Goal: Task Accomplishment & Management: Manage account settings

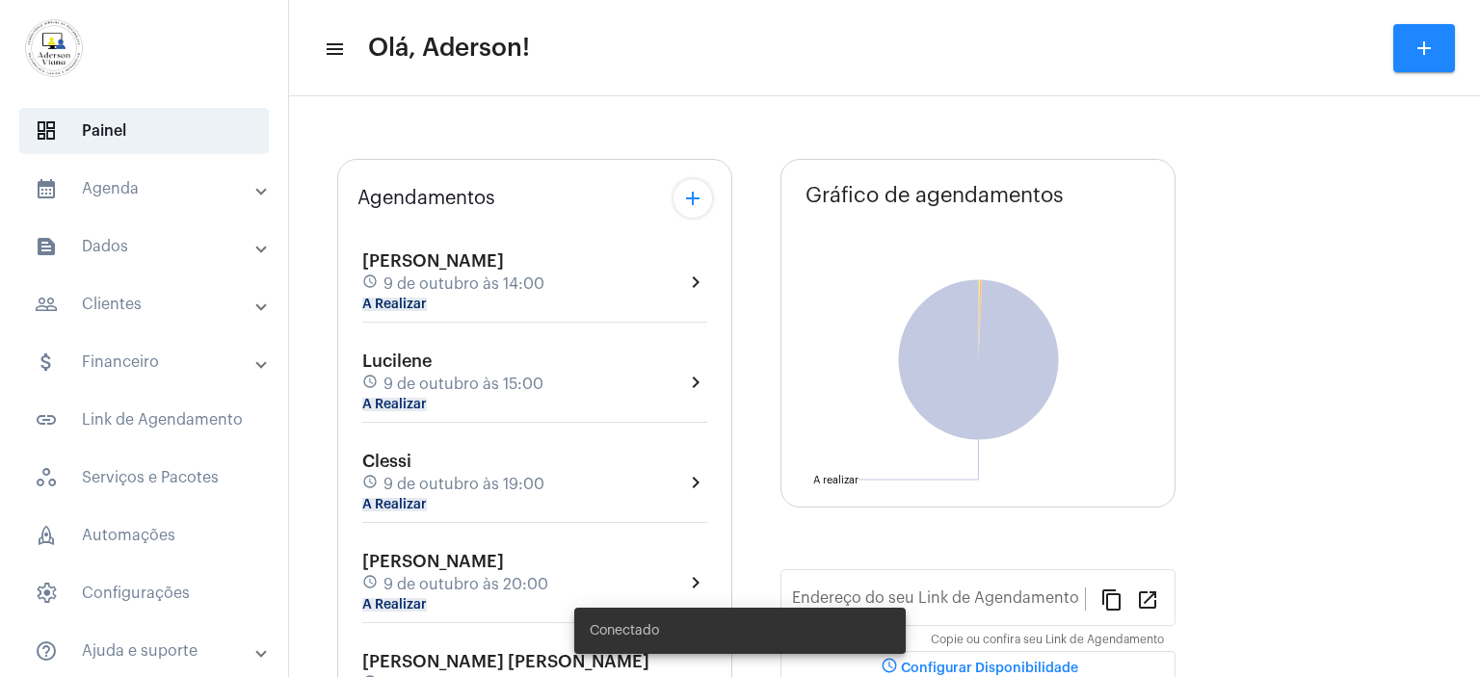
type input "[URL][DOMAIN_NAME][PERSON_NAME]"
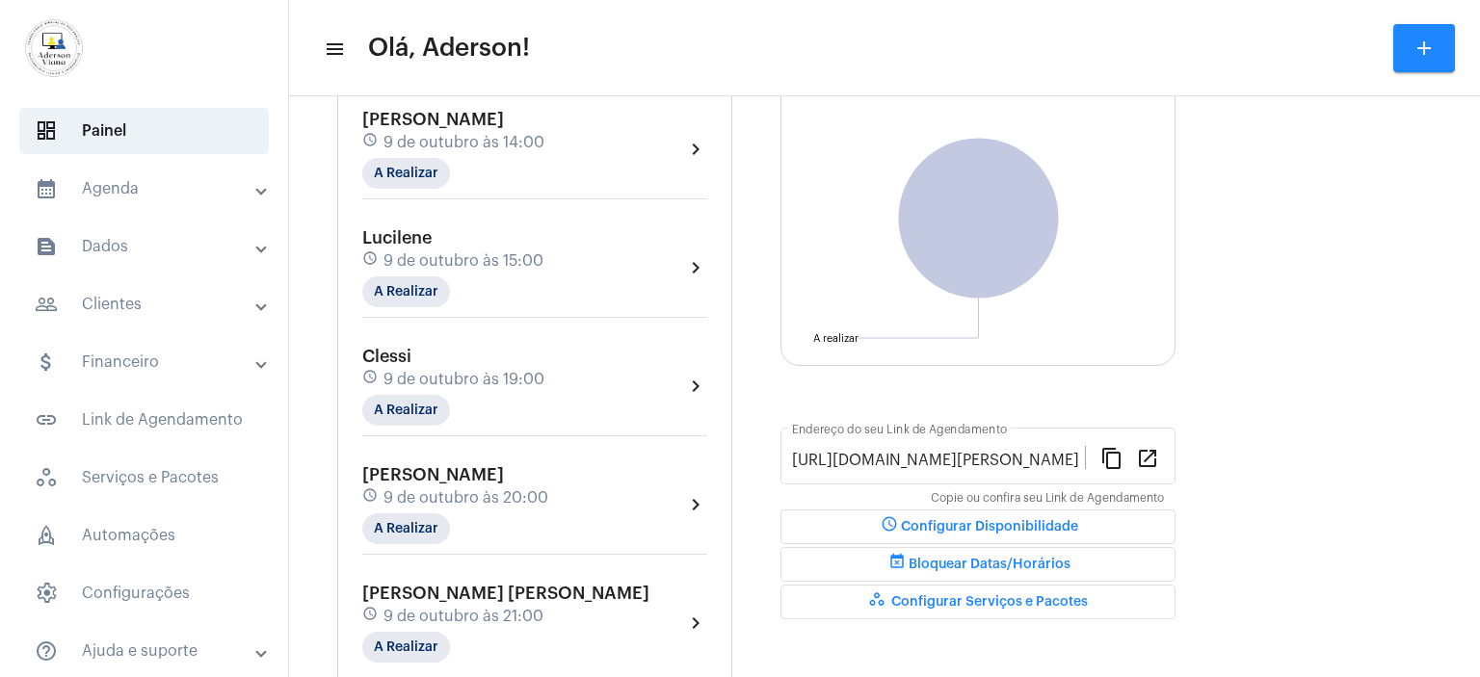
scroll to position [166, 0]
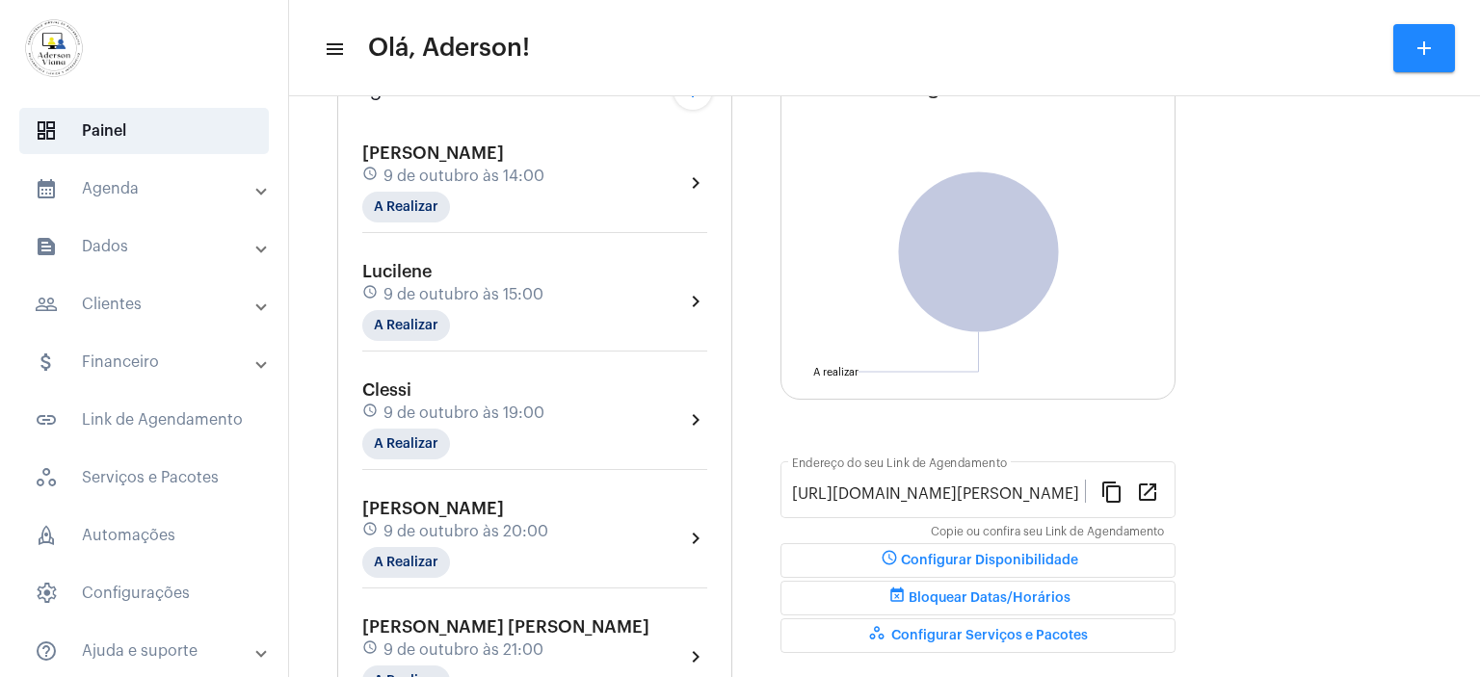
click at [133, 302] on mat-panel-title "people_outline Clientes" at bounding box center [146, 304] width 223 height 23
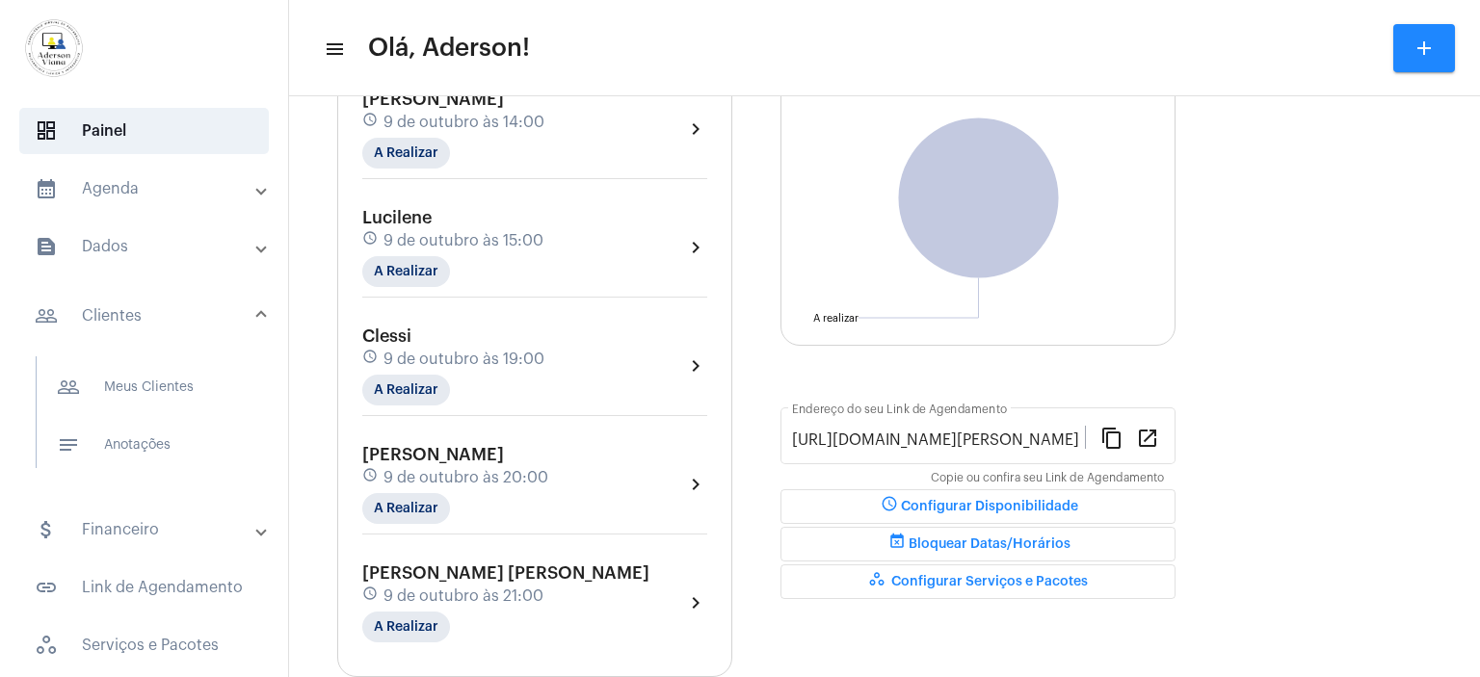
scroll to position [262, 0]
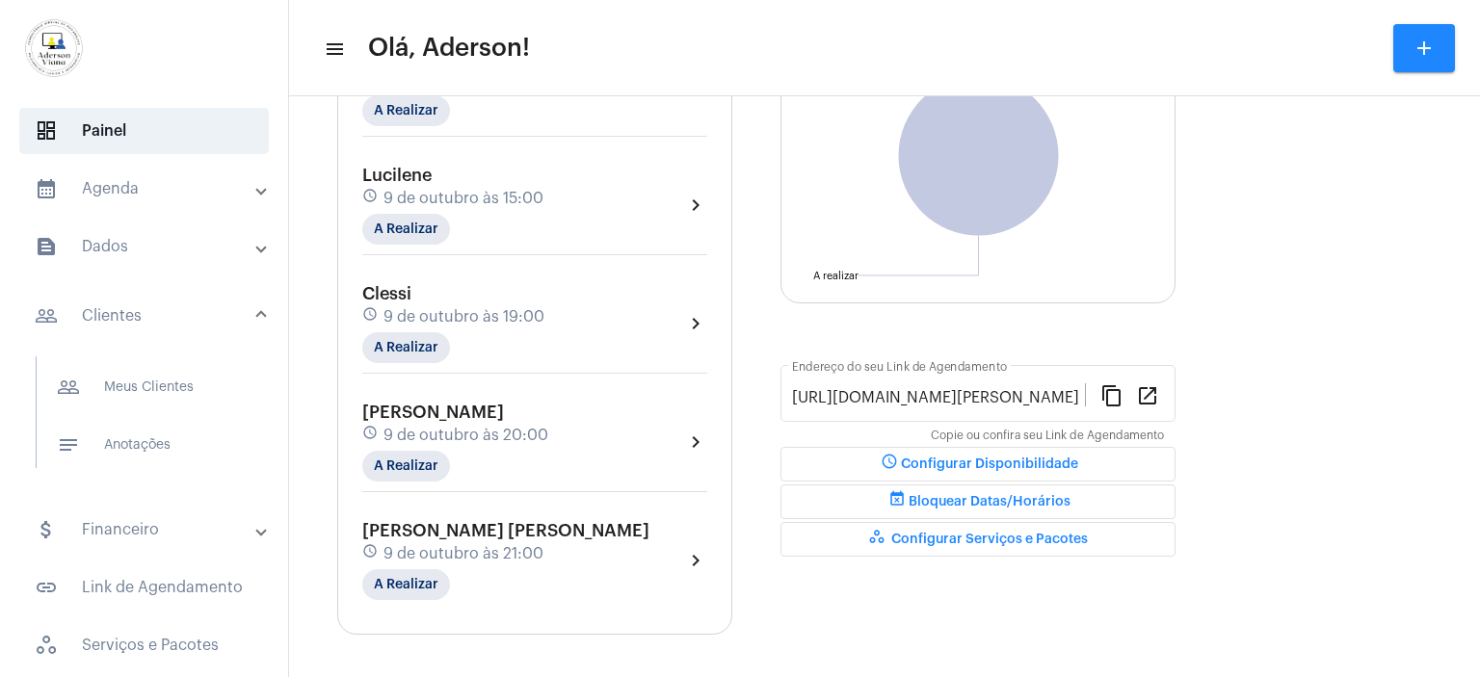
click at [122, 319] on mat-panel-title "people_outline Clientes" at bounding box center [146, 315] width 223 height 23
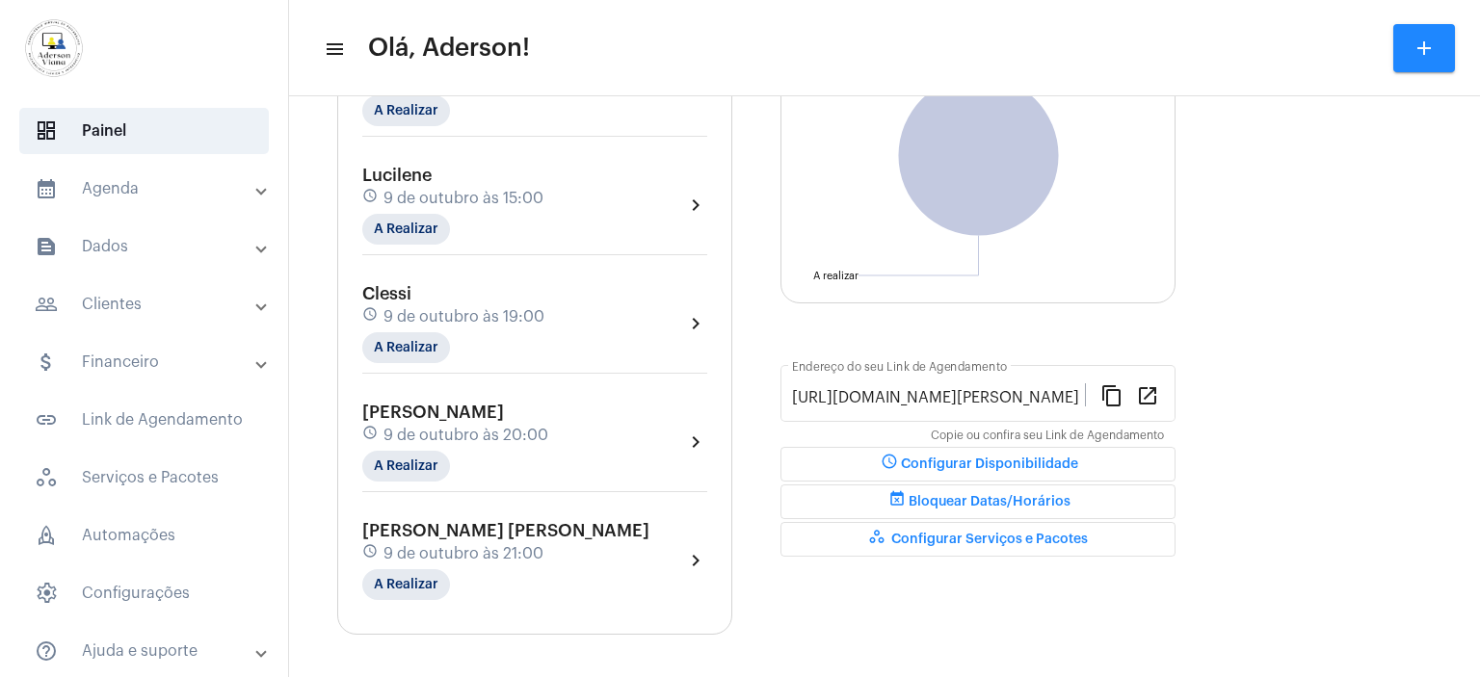
click at [122, 314] on mat-panel-title "people_outline Clientes" at bounding box center [146, 304] width 223 height 23
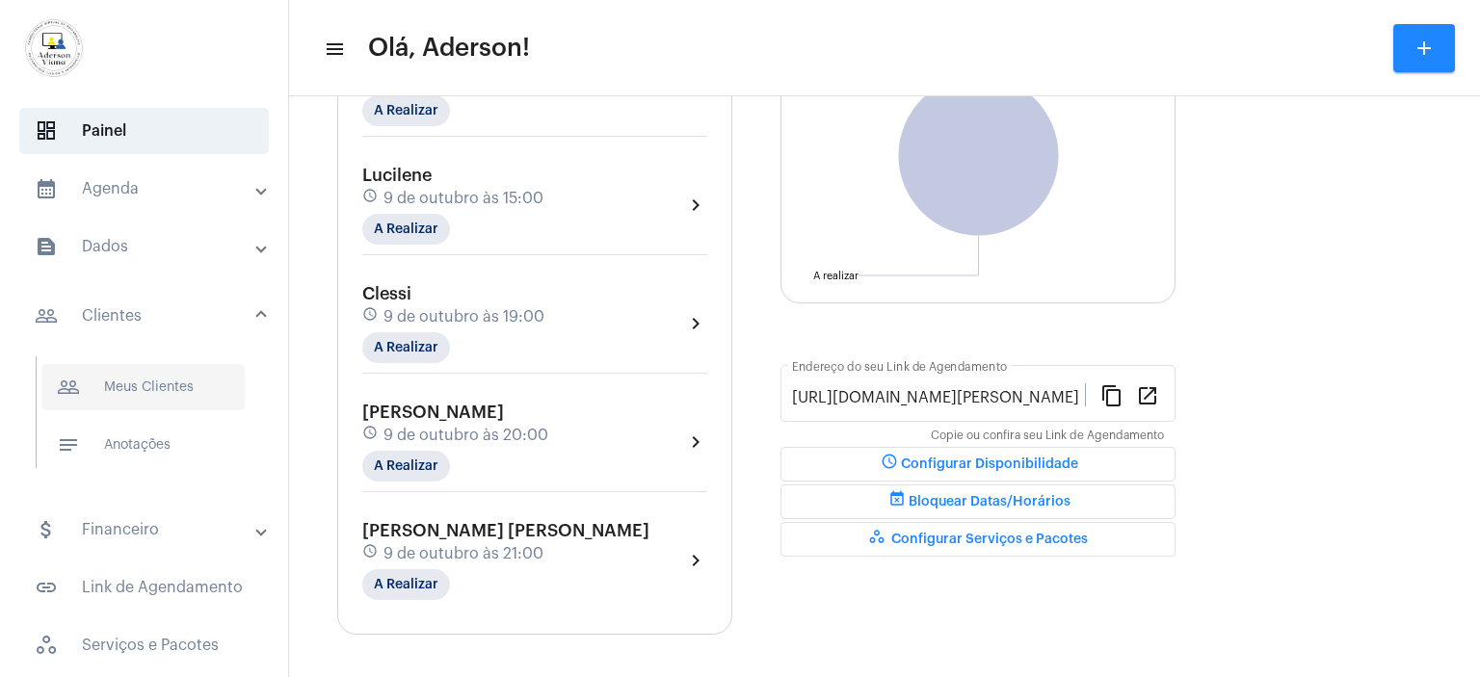
click at [170, 392] on span "people_outline Meus Clientes" at bounding box center [142, 387] width 203 height 46
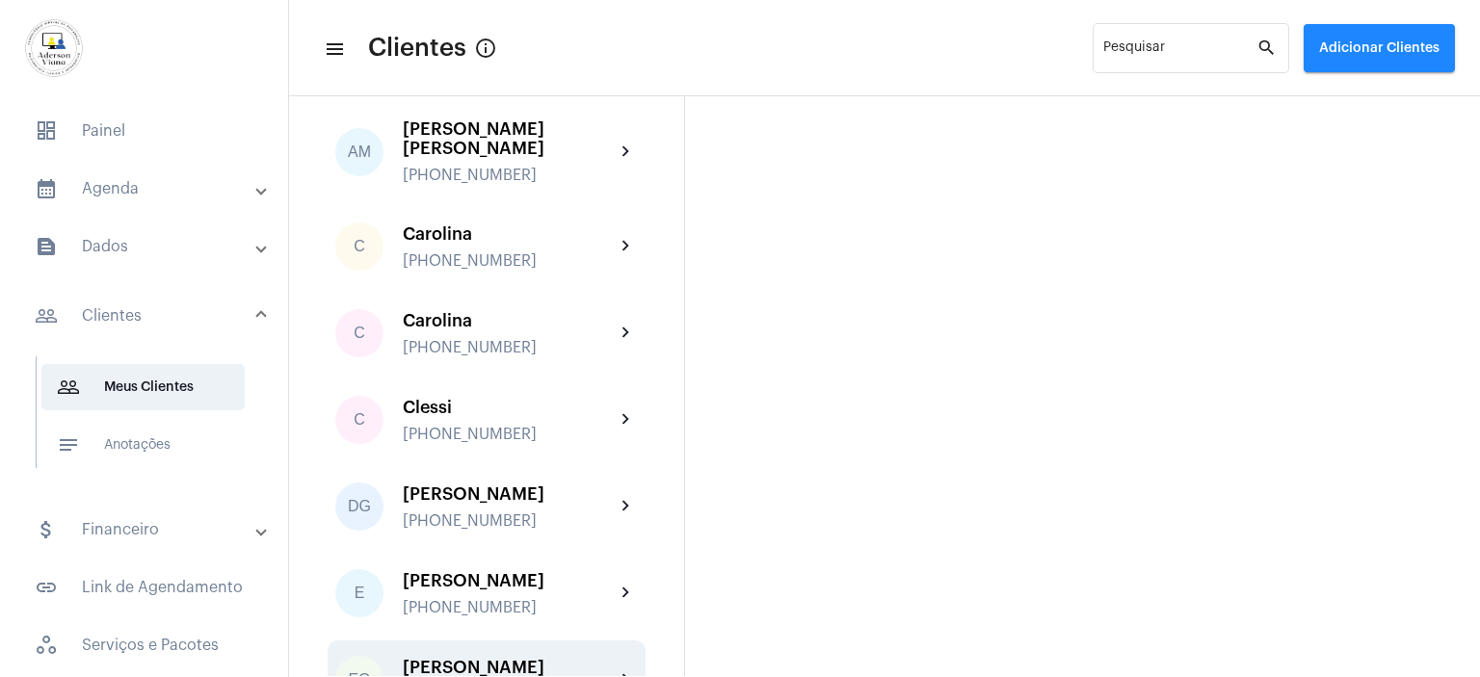
scroll to position [482, 0]
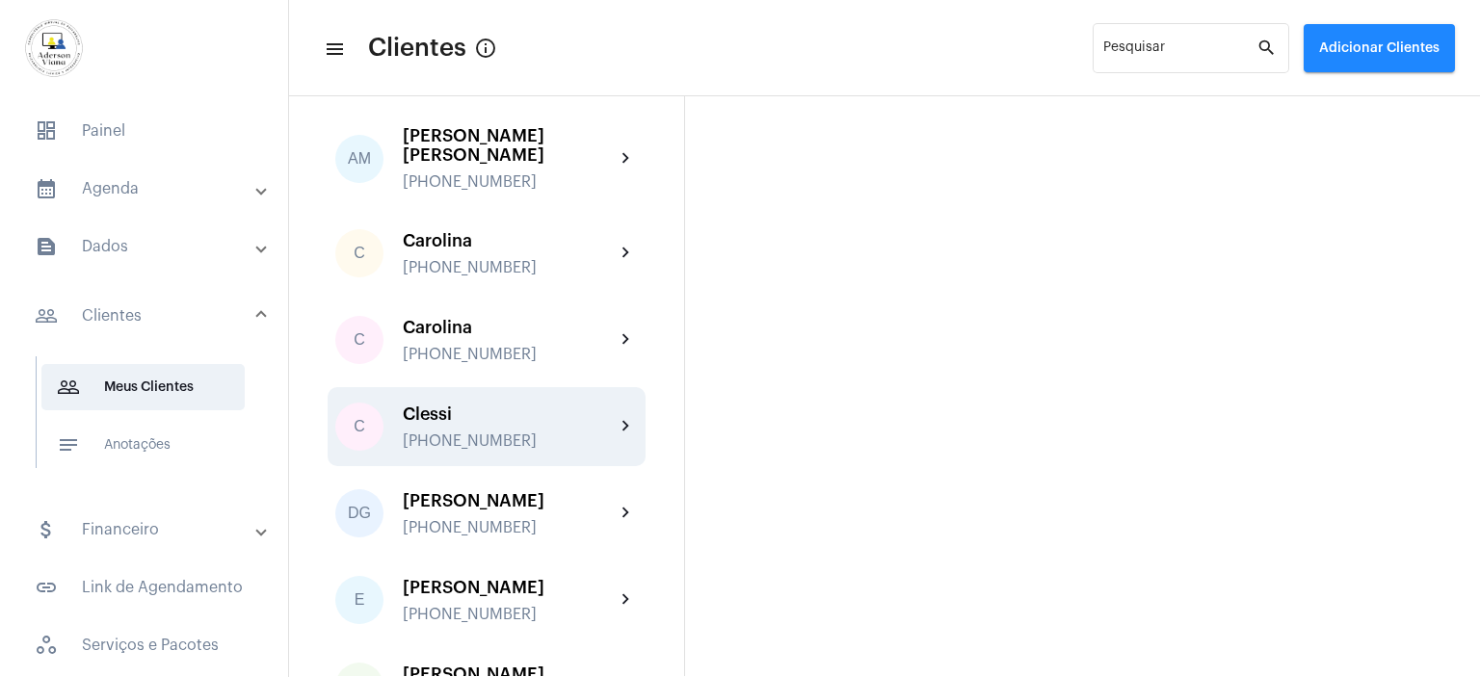
click at [461, 433] on div "[PHONE_NUMBER]" at bounding box center [509, 441] width 212 height 17
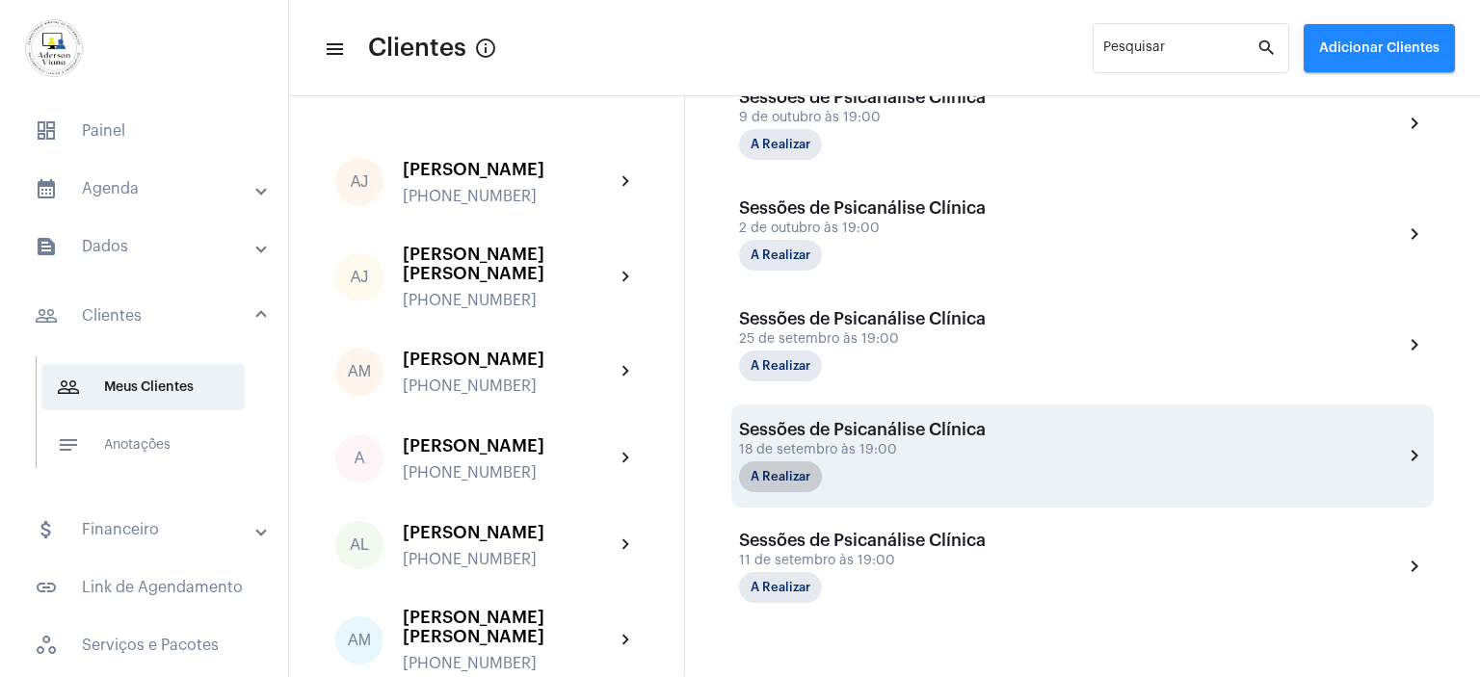
scroll to position [671, 0]
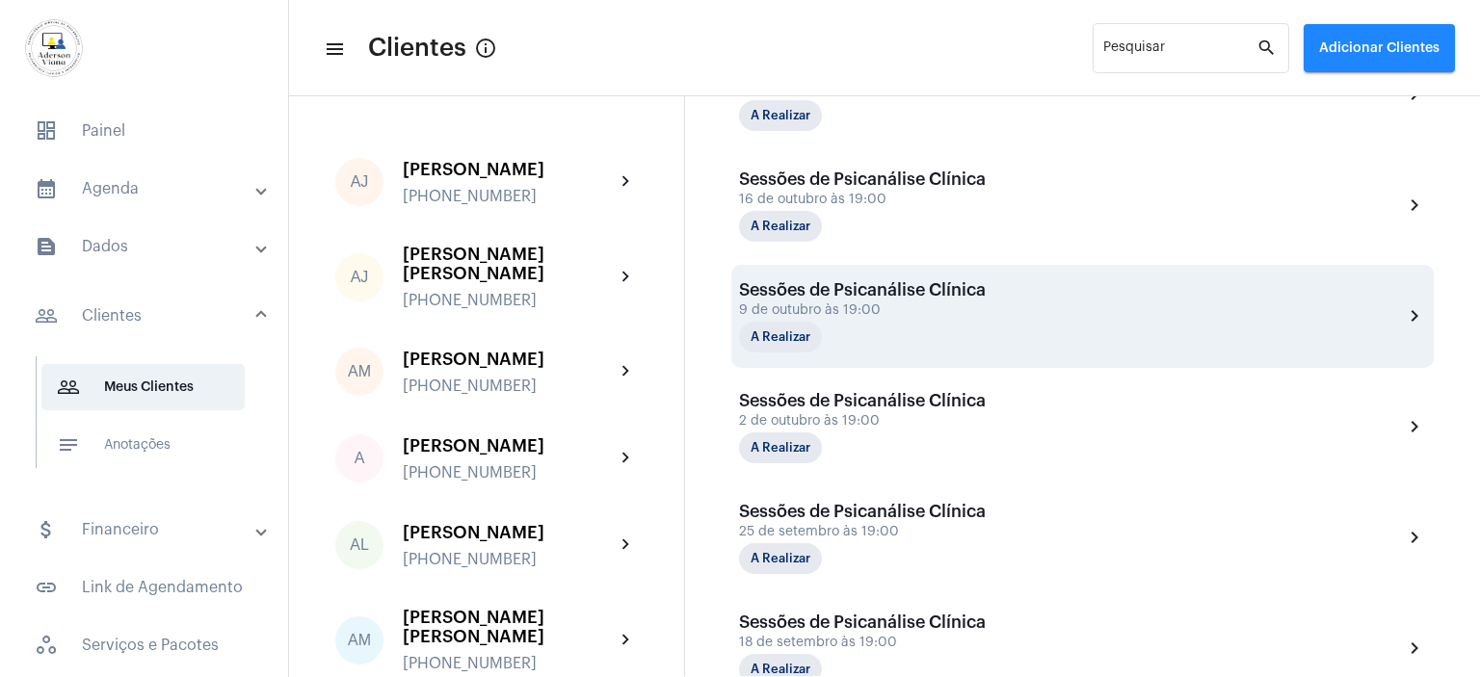
click at [813, 303] on div "9 de outubro às 19:00" at bounding box center [862, 310] width 247 height 14
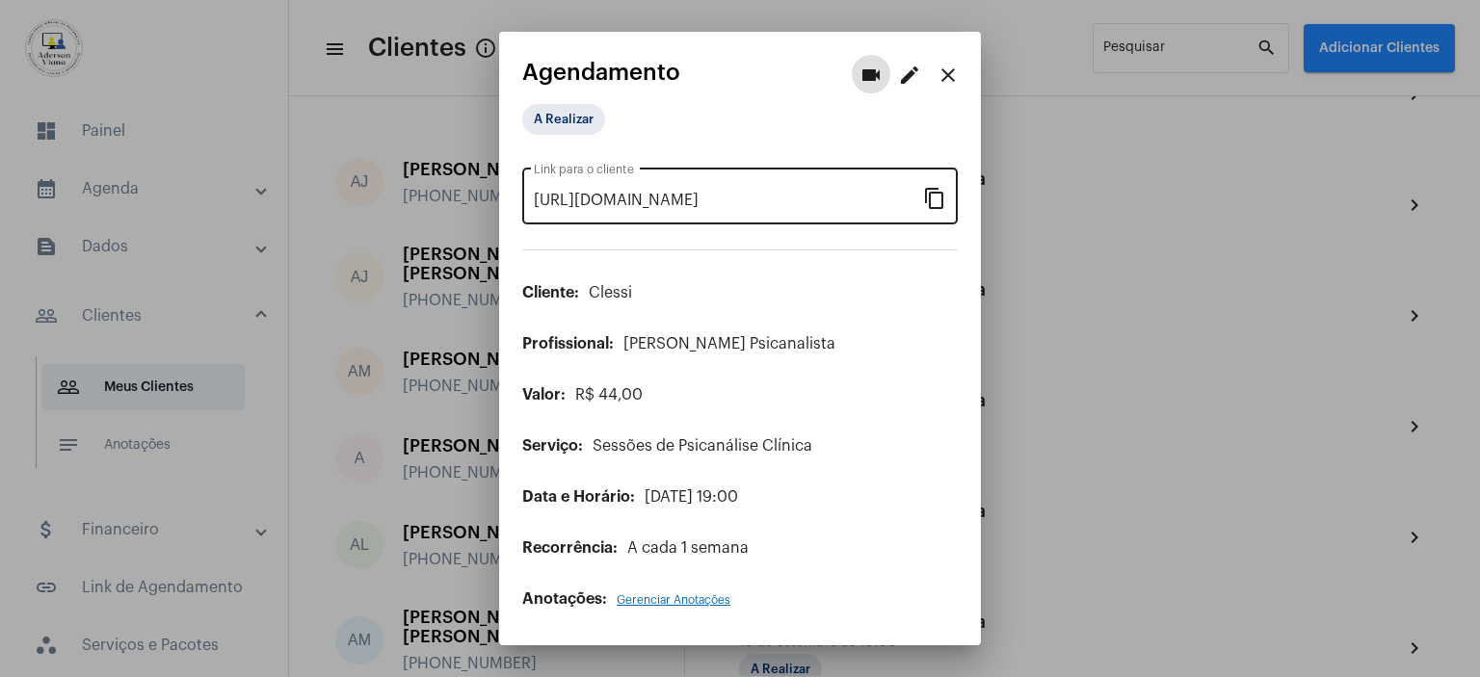
click at [930, 202] on mat-icon "content_copy" at bounding box center [934, 197] width 23 height 23
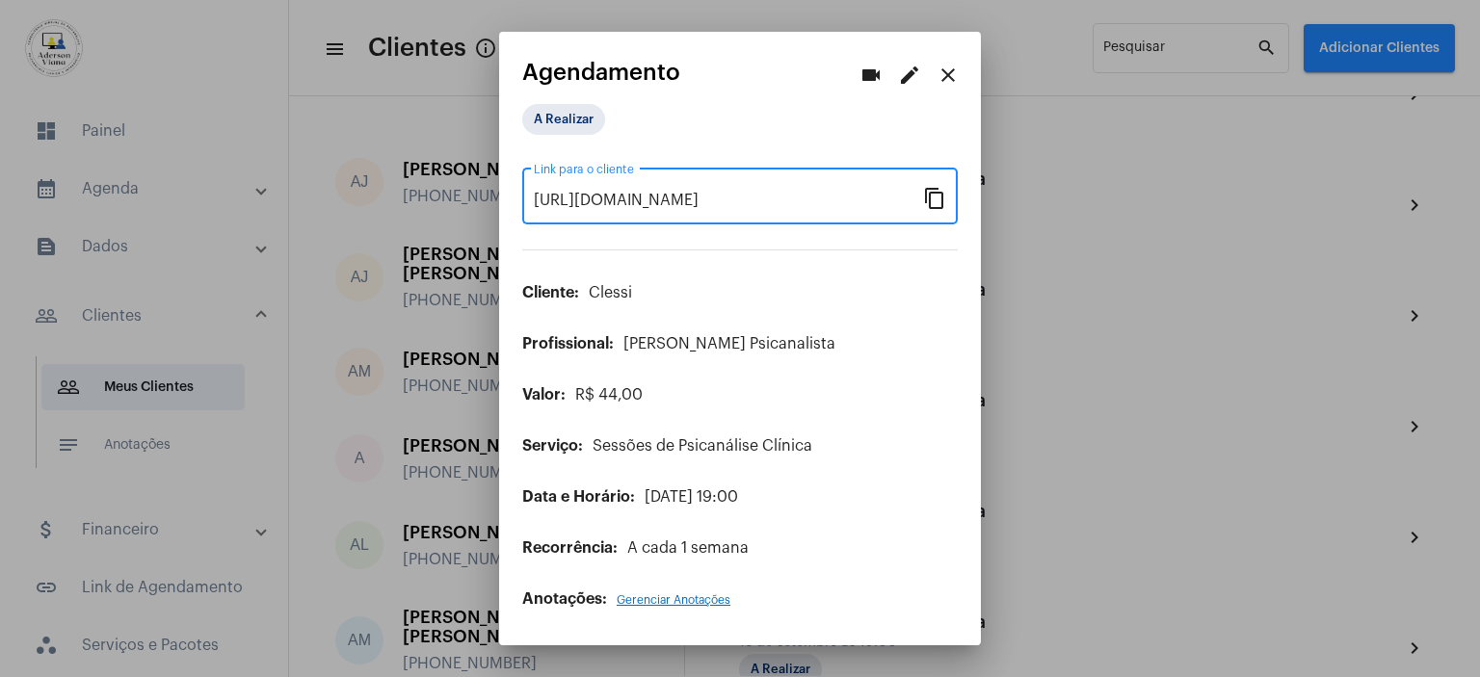
click at [954, 72] on mat-icon "close" at bounding box center [947, 75] width 23 height 23
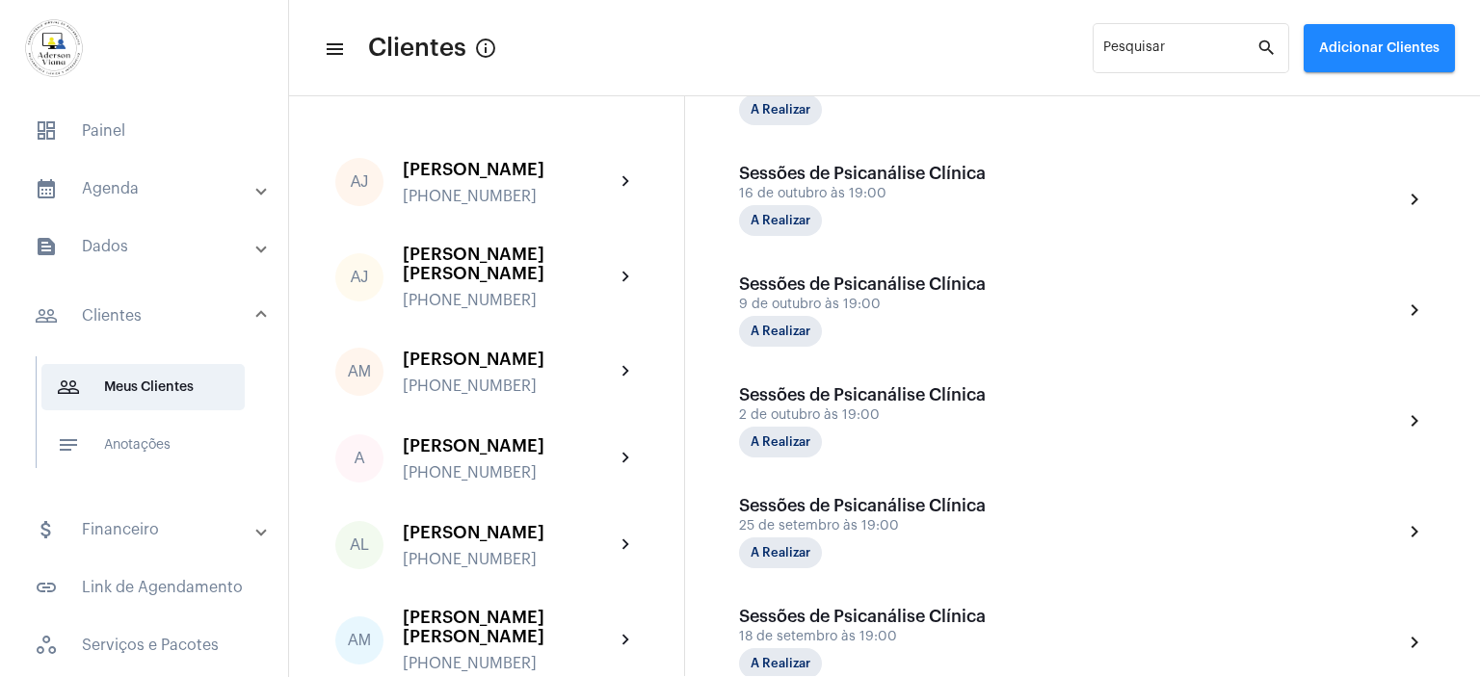
scroll to position [671, 0]
